Goal: Transaction & Acquisition: Purchase product/service

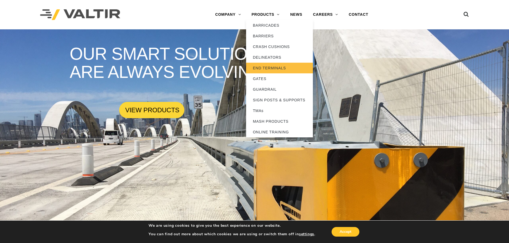
click at [272, 72] on link "END TERMINALS" at bounding box center [279, 68] width 67 height 11
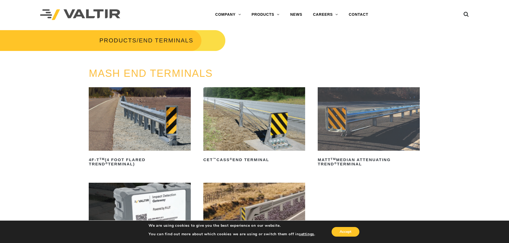
click at [137, 122] on img at bounding box center [140, 119] width 102 height 64
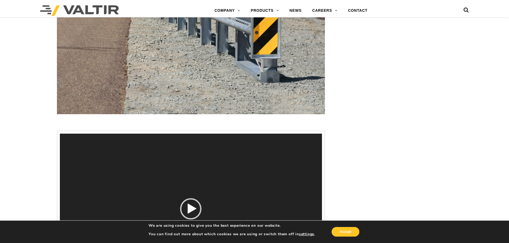
scroll to position [561, 0]
